Goal: Transaction & Acquisition: Purchase product/service

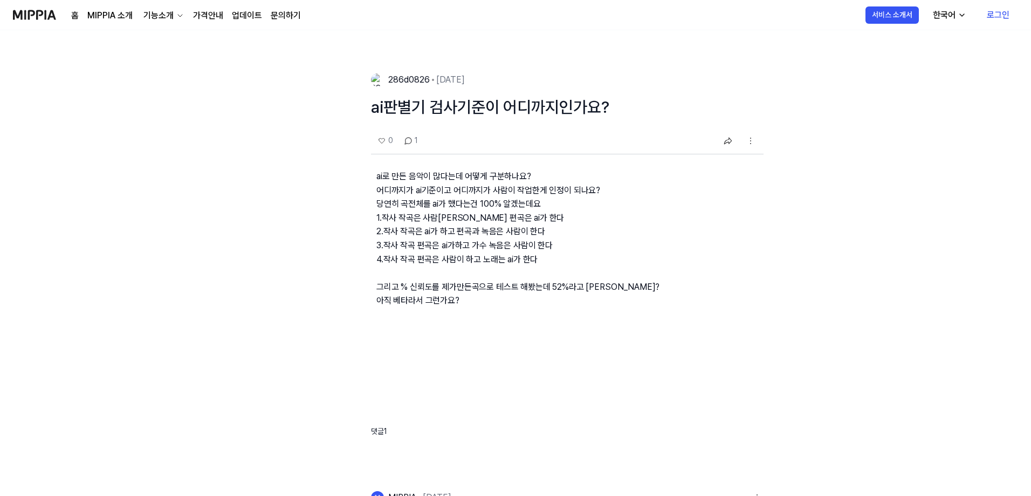
drag, startPoint x: 629, startPoint y: 215, endPoint x: 416, endPoint y: 47, distance: 271.1
click at [38, 18] on img at bounding box center [34, 15] width 43 height 30
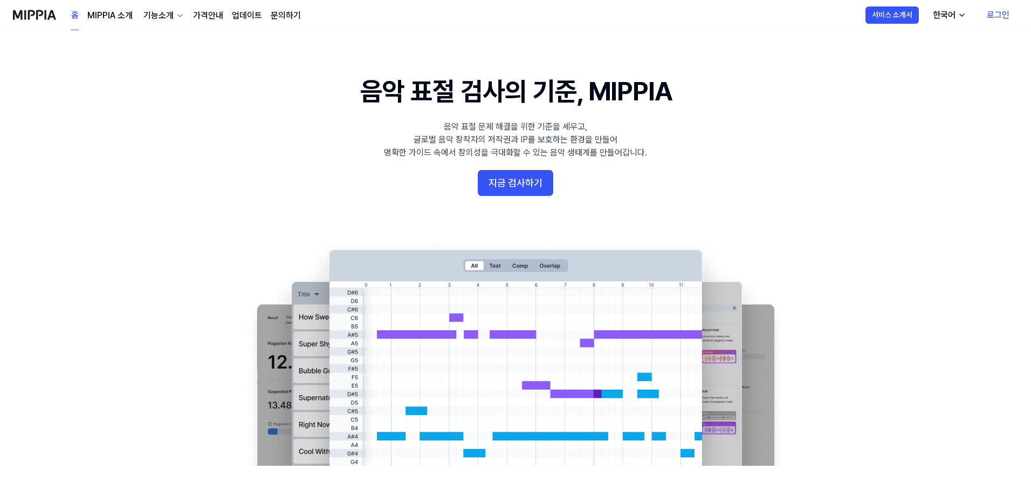
drag, startPoint x: 899, startPoint y: 301, endPoint x: 688, endPoint y: 104, distance: 289.2
click at [507, 179] on button "지금 검사하기" at bounding box center [516, 183] width 76 height 26
